Goal: Information Seeking & Learning: Find specific fact

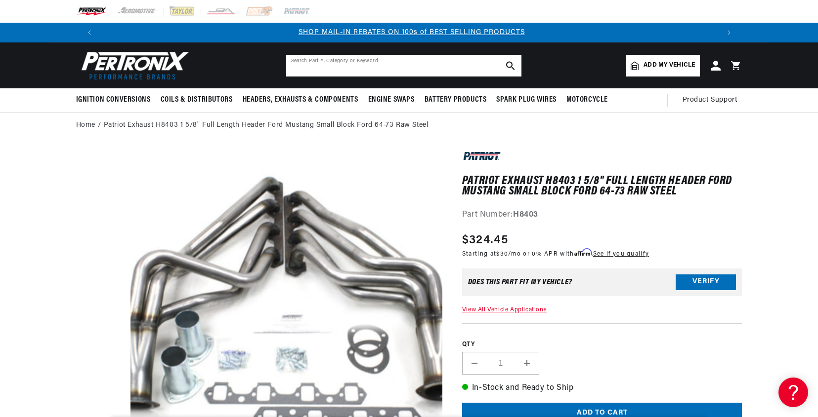
click at [371, 72] on input "text" at bounding box center [403, 66] width 235 height 22
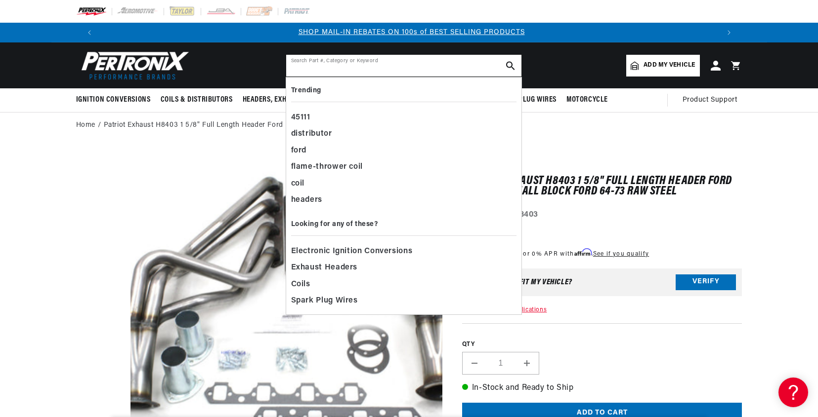
paste input "1625s-9JS"
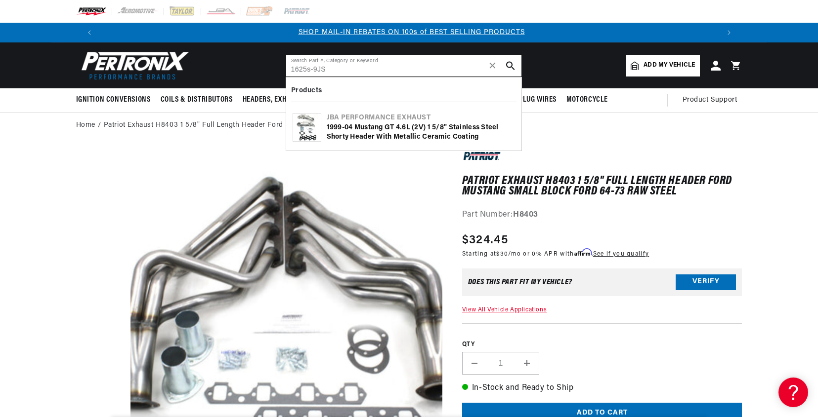
type input "1625s-9JS"
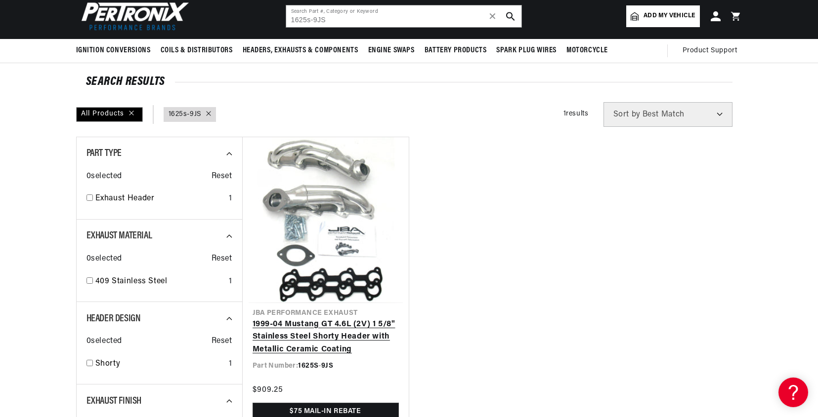
click at [310, 335] on link "1999-04 Mustang GT 4.6L (2V) 1 5/8" Stainless Steel Shorty Header with Metallic…" at bounding box center [325, 338] width 146 height 38
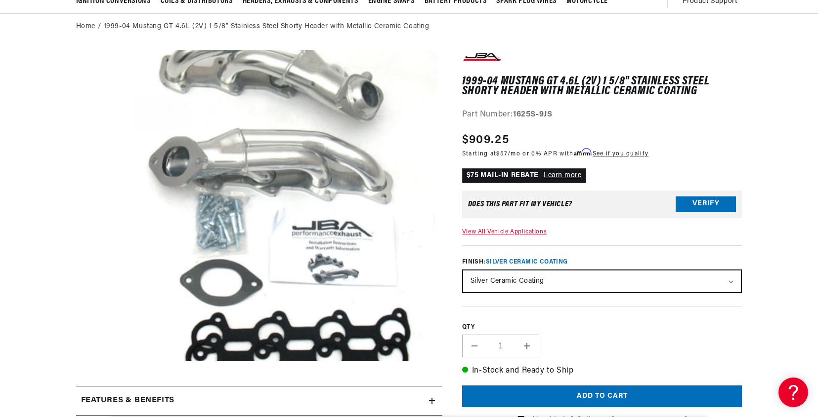
scroll to position [0, 617]
click at [739, 134] on div "Regular price $909.25 Sale price $909.25 Regular price Save % Unit price / per …" at bounding box center [602, 146] width 280 height 30
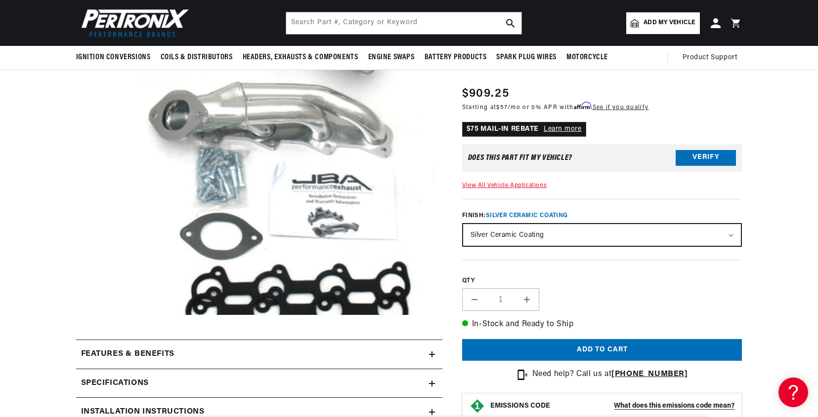
scroll to position [0, 1234]
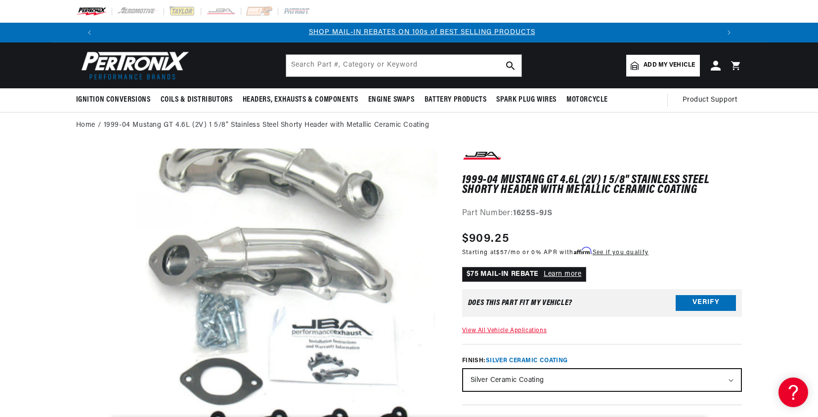
scroll to position [0, 617]
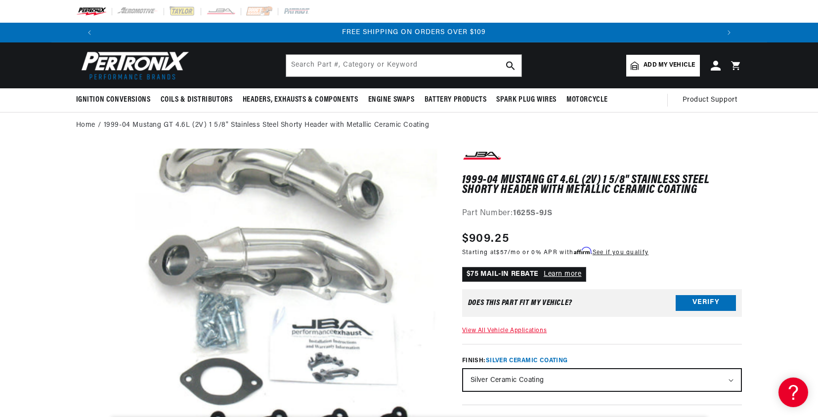
click at [402, 59] on input "text" at bounding box center [403, 66] width 235 height 22
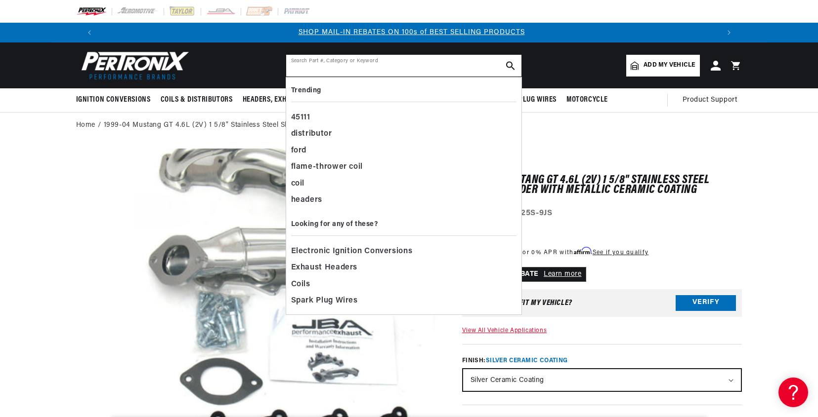
paste input "1847A"
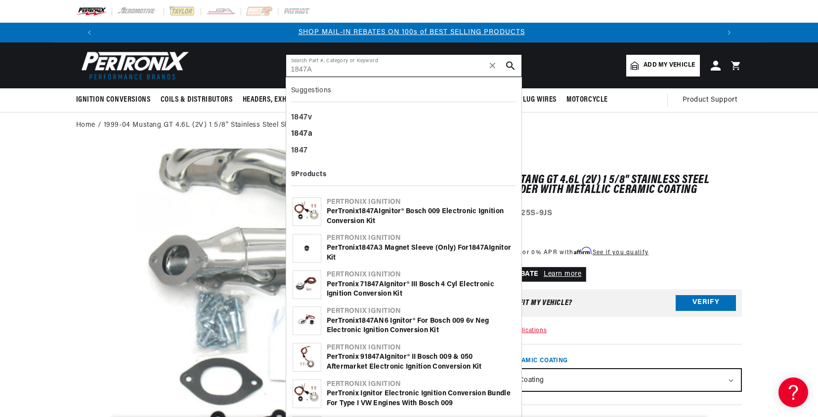
type input "1847A"
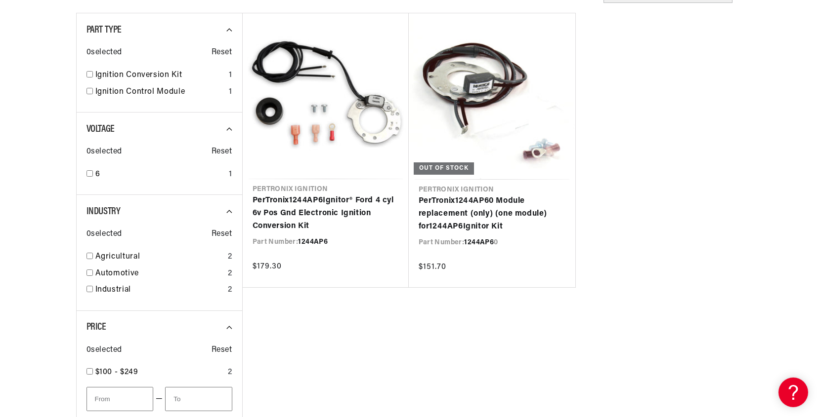
scroll to position [0, 48]
